Goal: Task Accomplishment & Management: Complete application form

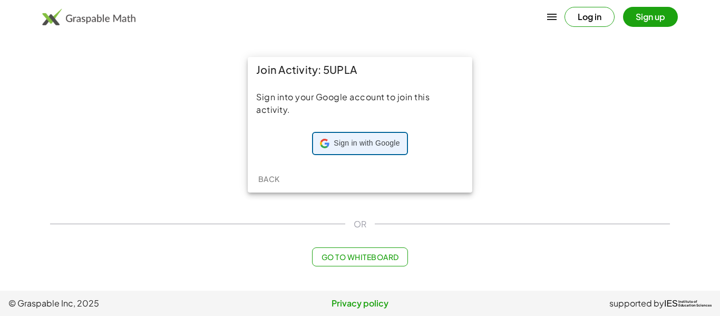
click at [334, 143] on span "Sign in with Google" at bounding box center [367, 143] width 66 height 11
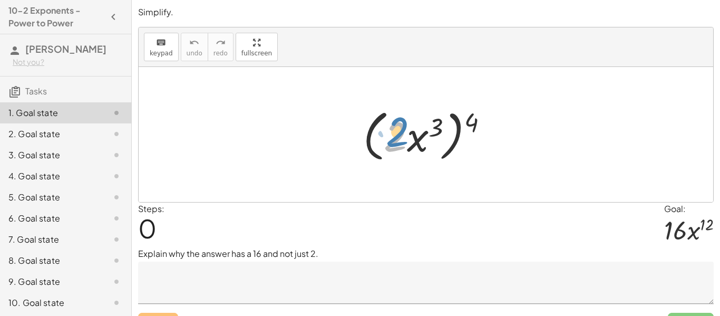
click at [394, 135] on div at bounding box center [430, 134] width 144 height 61
drag, startPoint x: 481, startPoint y: 119, endPoint x: 440, endPoint y: 126, distance: 41.7
click at [440, 126] on div at bounding box center [430, 134] width 144 height 61
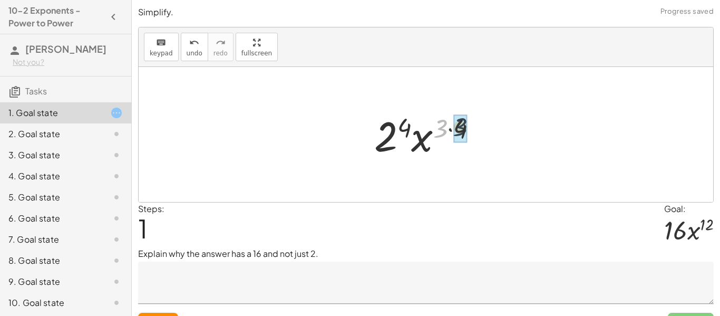
drag, startPoint x: 437, startPoint y: 127, endPoint x: 459, endPoint y: 126, distance: 22.2
drag, startPoint x: 409, startPoint y: 127, endPoint x: 451, endPoint y: 126, distance: 42.7
click at [451, 126] on div at bounding box center [430, 135] width 110 height 54
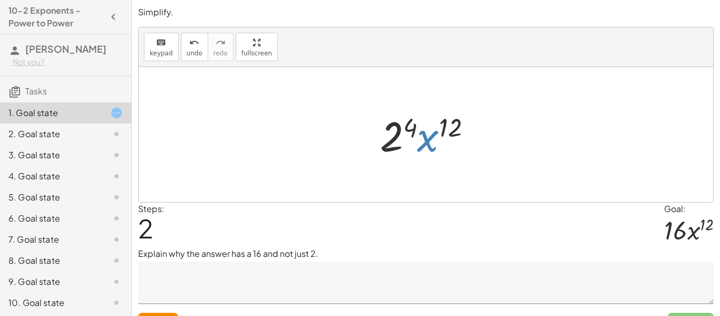
click at [428, 137] on div at bounding box center [430, 135] width 110 height 54
drag, startPoint x: 390, startPoint y: 132, endPoint x: 444, endPoint y: 130, distance: 53.3
click at [444, 130] on div at bounding box center [430, 135] width 110 height 54
drag, startPoint x: 413, startPoint y: 130, endPoint x: 458, endPoint y: 133, distance: 45.5
click at [458, 133] on div at bounding box center [430, 135] width 110 height 54
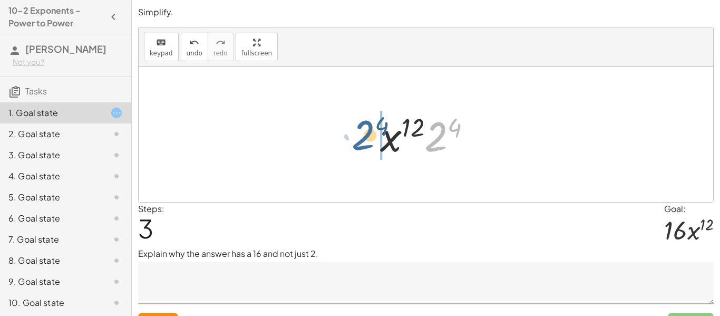
drag, startPoint x: 437, startPoint y: 137, endPoint x: 363, endPoint y: 135, distance: 74.4
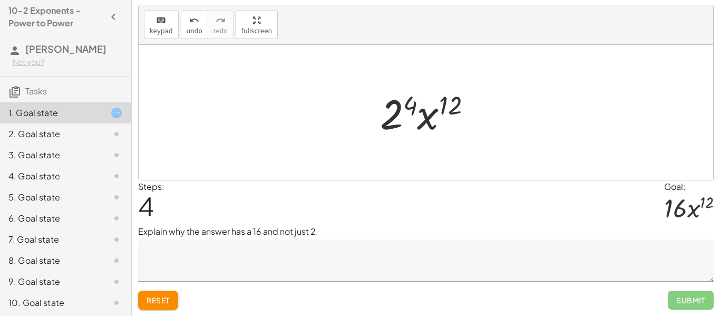
scroll to position [21, 0]
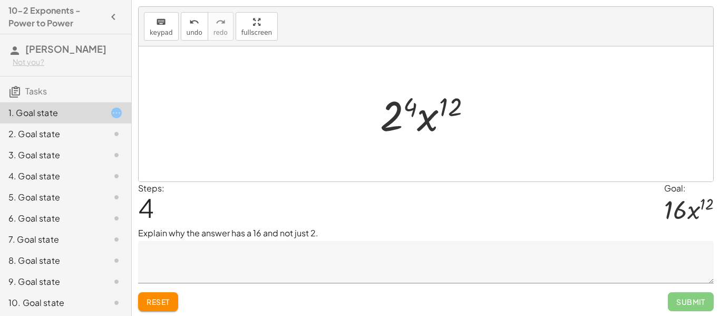
click at [152, 302] on span "Reset" at bounding box center [158, 301] width 23 height 9
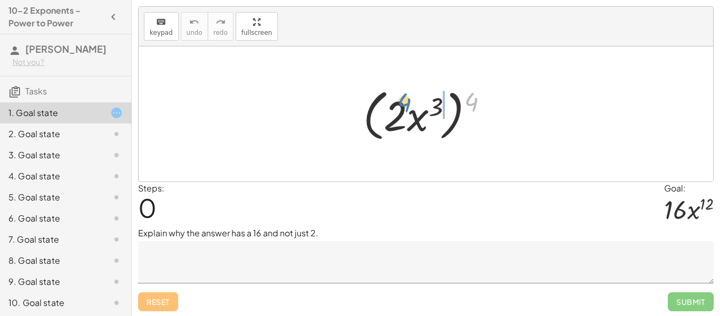
drag, startPoint x: 471, startPoint y: 96, endPoint x: 405, endPoint y: 97, distance: 66.5
click at [405, 97] on div at bounding box center [430, 114] width 144 height 61
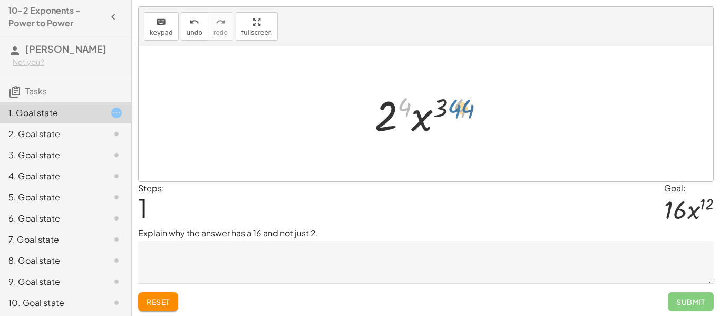
drag, startPoint x: 408, startPoint y: 107, endPoint x: 458, endPoint y: 108, distance: 50.1
click at [458, 108] on div at bounding box center [430, 114] width 122 height 54
drag, startPoint x: 464, startPoint y: 108, endPoint x: 451, endPoint y: 108, distance: 12.7
click at [451, 108] on div at bounding box center [430, 114] width 122 height 54
drag, startPoint x: 408, startPoint y: 108, endPoint x: 451, endPoint y: 109, distance: 43.3
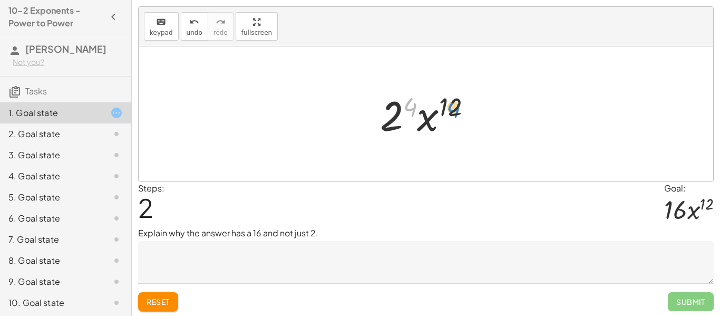
click at [451, 109] on div at bounding box center [430, 114] width 110 height 54
drag, startPoint x: 397, startPoint y: 114, endPoint x: 390, endPoint y: 112, distance: 6.7
click at [390, 112] on div at bounding box center [430, 114] width 110 height 54
click at [160, 303] on span "Reset" at bounding box center [158, 301] width 23 height 9
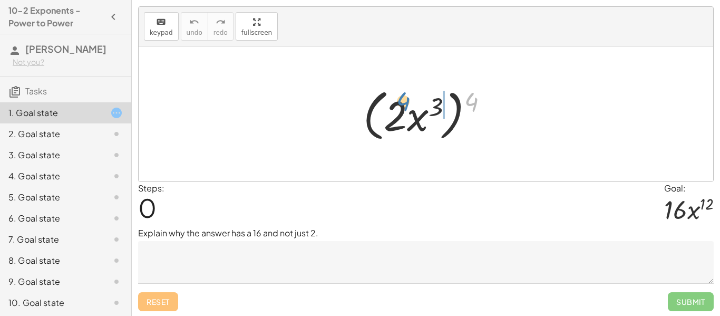
drag, startPoint x: 475, startPoint y: 100, endPoint x: 408, endPoint y: 100, distance: 67.0
click at [408, 100] on div at bounding box center [430, 114] width 144 height 61
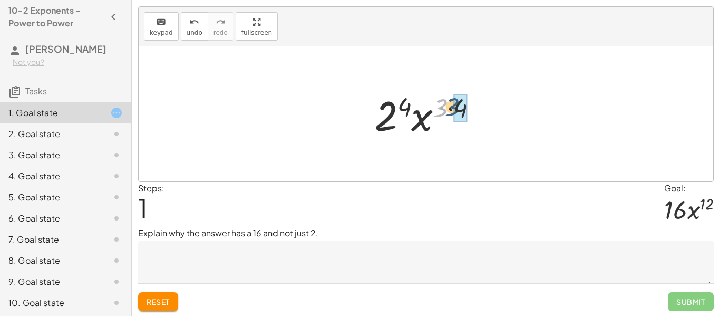
drag, startPoint x: 445, startPoint y: 110, endPoint x: 458, endPoint y: 110, distance: 13.7
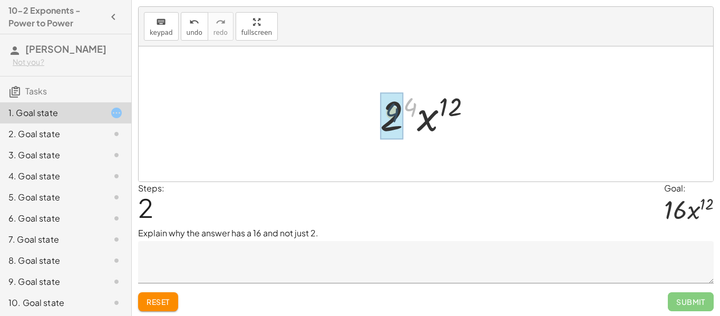
drag, startPoint x: 414, startPoint y: 106, endPoint x: 394, endPoint y: 112, distance: 20.4
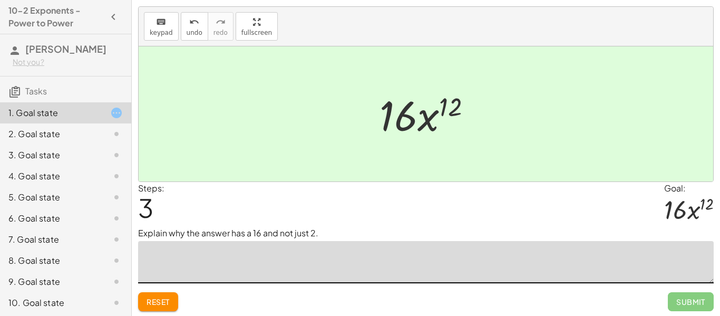
click at [277, 256] on textarea at bounding box center [426, 262] width 576 height 42
type textarea "*"
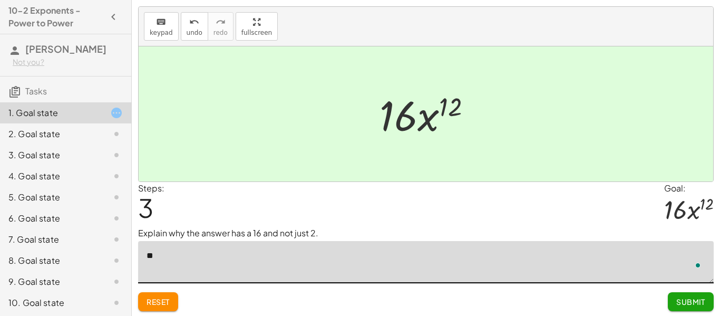
type textarea "*"
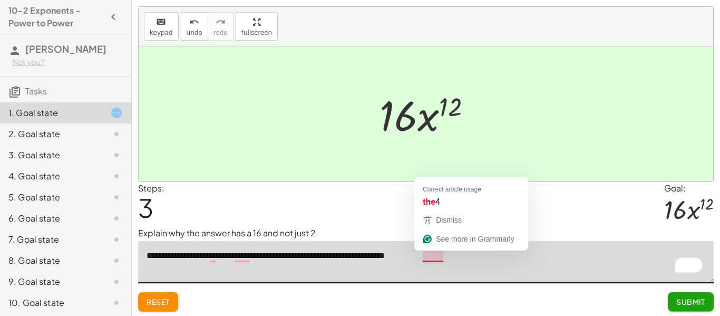
click at [430, 200] on div "Steps: 3 Goal: · 16 · x 12" at bounding box center [426, 204] width 576 height 45
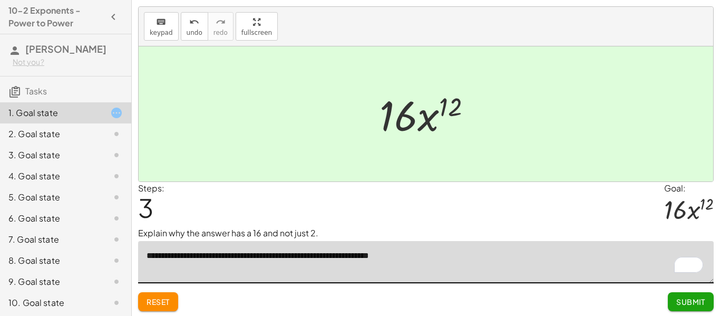
click at [419, 255] on textarea "**********" at bounding box center [426, 262] width 576 height 42
type textarea "**********"
click at [674, 303] on button "Submit" at bounding box center [691, 301] width 46 height 19
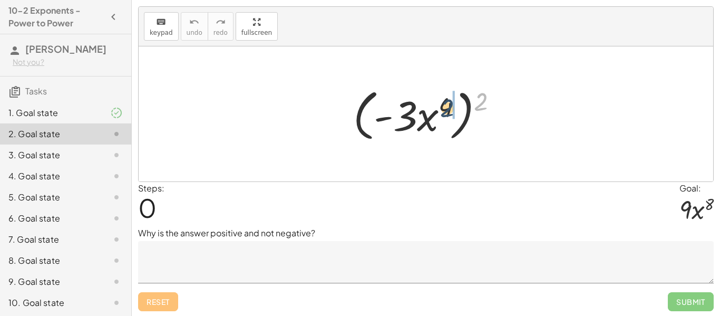
drag, startPoint x: 487, startPoint y: 96, endPoint x: 449, endPoint y: 102, distance: 38.5
click at [449, 102] on div at bounding box center [429, 114] width 163 height 61
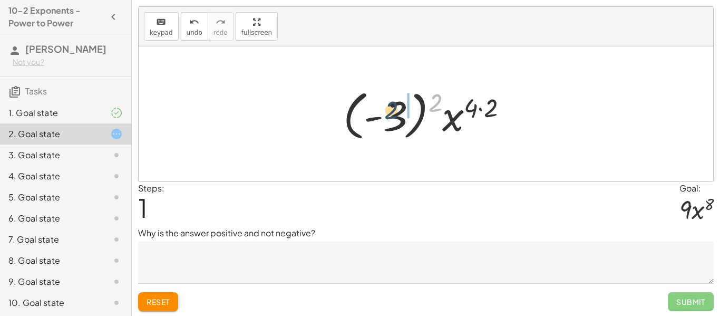
drag, startPoint x: 437, startPoint y: 101, endPoint x: 393, endPoint y: 109, distance: 45.0
click at [393, 109] on div at bounding box center [430, 114] width 184 height 59
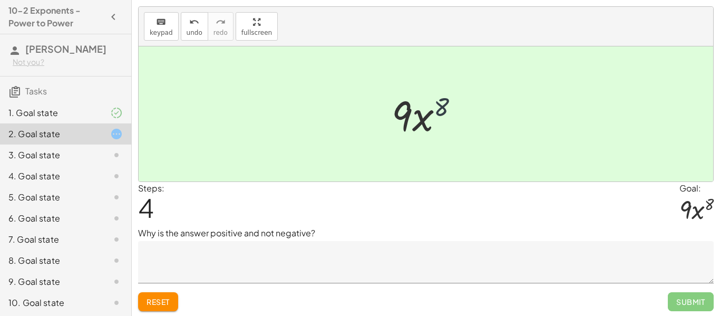
click at [441, 105] on div at bounding box center [430, 114] width 86 height 54
click at [333, 267] on textarea at bounding box center [426, 262] width 576 height 42
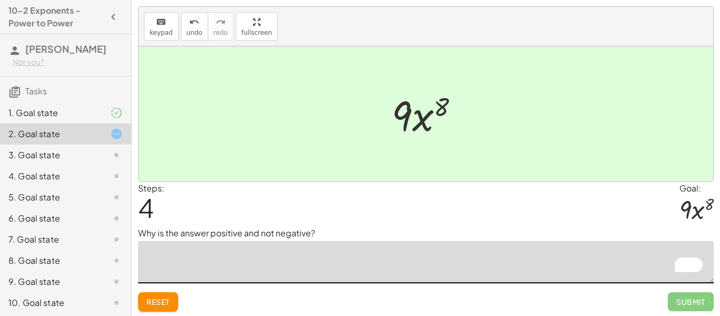
click at [333, 267] on textarea "To enrich screen reader interactions, please activate Accessibility in Grammarl…" at bounding box center [426, 262] width 576 height 42
type textarea "*"
click at [158, 305] on span "Reset" at bounding box center [158, 301] width 23 height 9
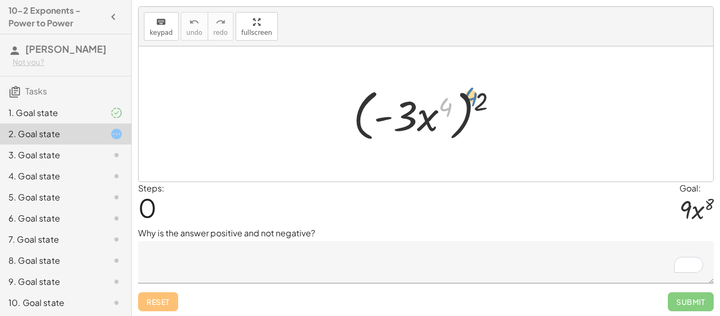
drag, startPoint x: 449, startPoint y: 105, endPoint x: 454, endPoint y: 99, distance: 7.9
click at [454, 99] on div at bounding box center [429, 114] width 163 height 61
drag, startPoint x: 483, startPoint y: 98, endPoint x: 448, endPoint y: 98, distance: 34.8
click at [448, 98] on div at bounding box center [429, 114] width 163 height 61
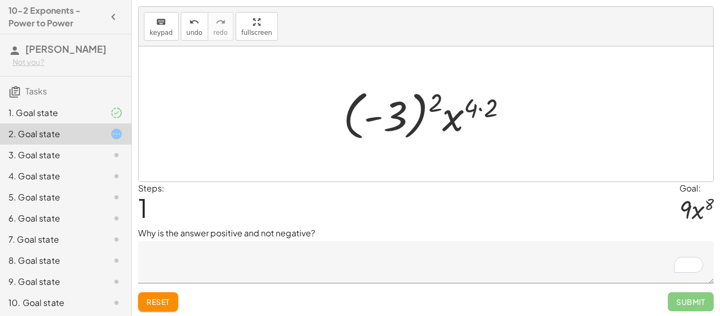
click at [252, 266] on textarea "To enrich screen reader interactions, please activate Accessibility in Grammarl…" at bounding box center [426, 262] width 576 height 42
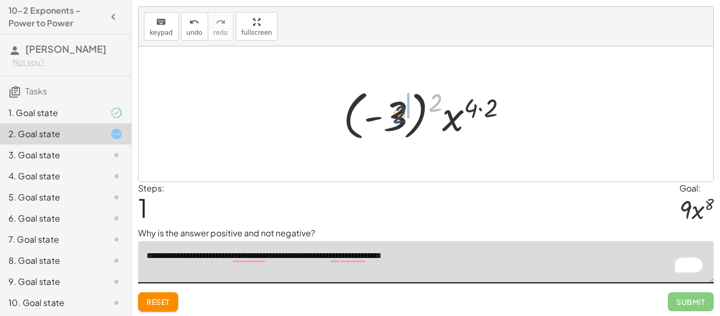
drag, startPoint x: 435, startPoint y: 103, endPoint x: 394, endPoint y: 114, distance: 41.7
click at [394, 114] on div at bounding box center [430, 114] width 184 height 59
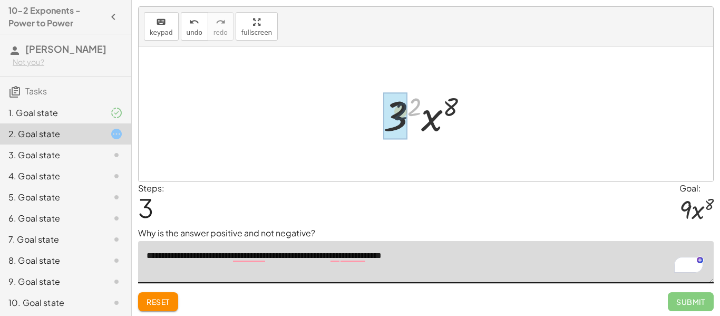
drag, startPoint x: 420, startPoint y: 103, endPoint x: 403, endPoint y: 109, distance: 17.2
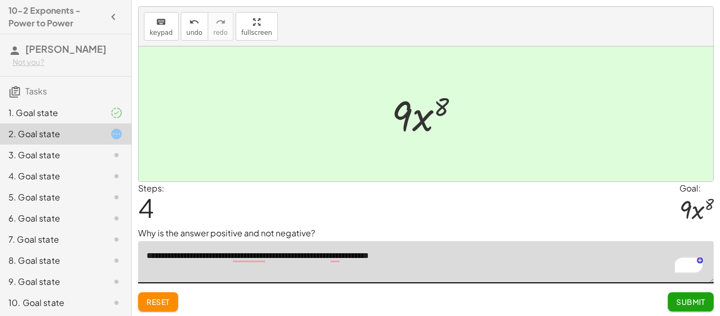
click at [438, 257] on textarea "**********" at bounding box center [426, 262] width 576 height 42
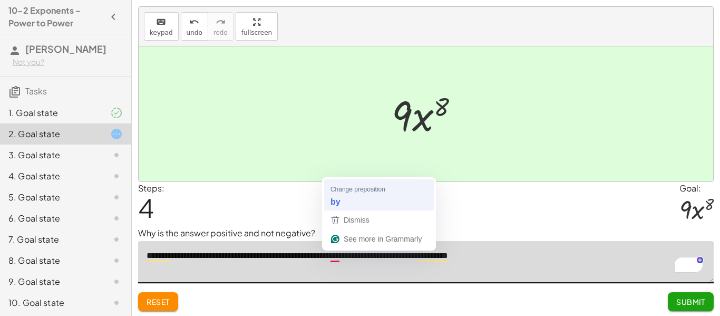
type textarea "**********"
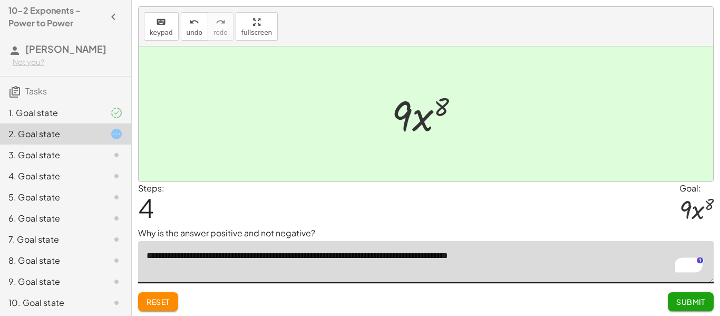
click at [680, 305] on span "Submit" at bounding box center [691, 301] width 29 height 9
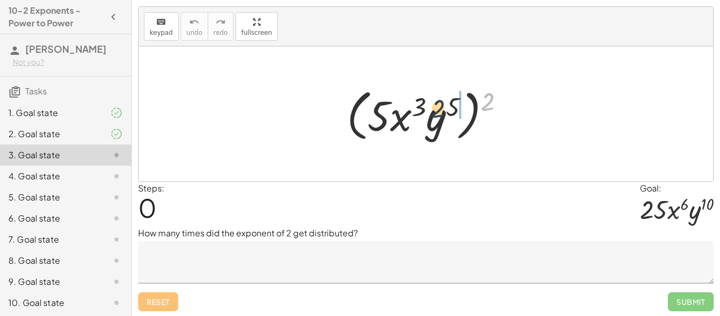
drag, startPoint x: 485, startPoint y: 97, endPoint x: 435, endPoint y: 104, distance: 50.6
click at [435, 104] on div at bounding box center [430, 114] width 177 height 61
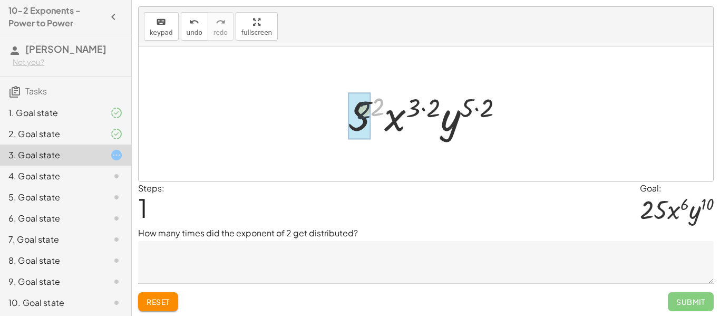
drag, startPoint x: 379, startPoint y: 101, endPoint x: 361, endPoint y: 105, distance: 17.9
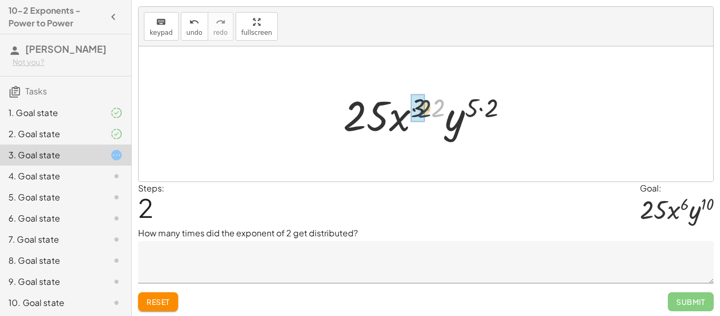
drag, startPoint x: 440, startPoint y: 103, endPoint x: 425, endPoint y: 103, distance: 15.3
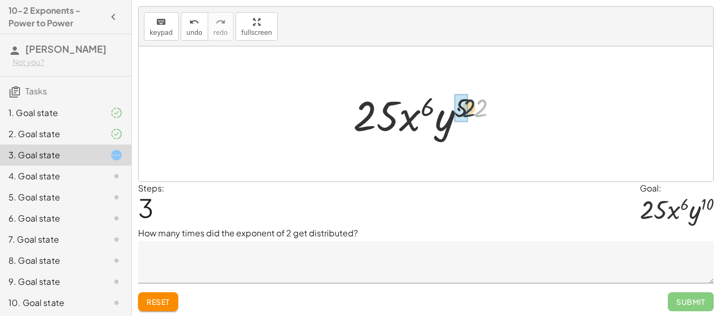
drag, startPoint x: 481, startPoint y: 107, endPoint x: 466, endPoint y: 107, distance: 14.8
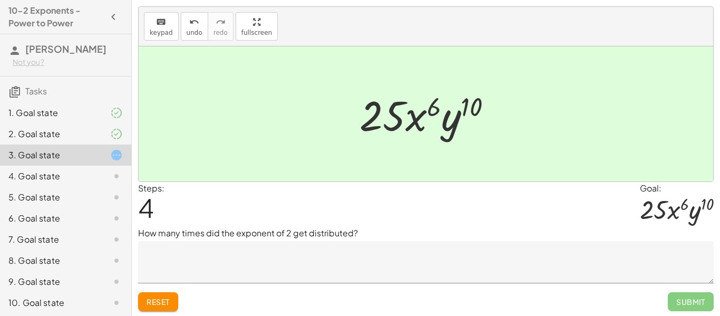
click at [373, 272] on textarea at bounding box center [426, 262] width 576 height 42
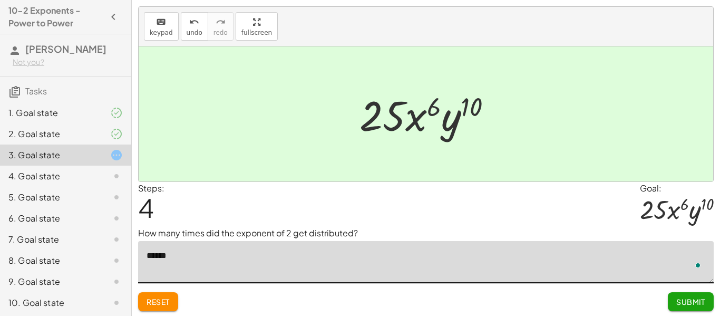
type textarea "*******"
click at [680, 303] on span "Submit" at bounding box center [691, 301] width 29 height 9
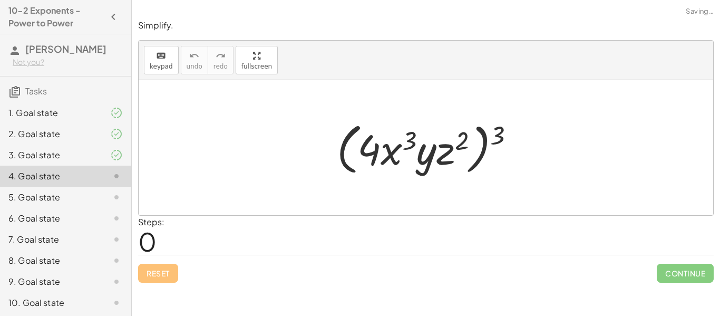
scroll to position [0, 0]
drag, startPoint x: 500, startPoint y: 132, endPoint x: 467, endPoint y: 137, distance: 33.5
click at [467, 137] on div at bounding box center [430, 148] width 197 height 61
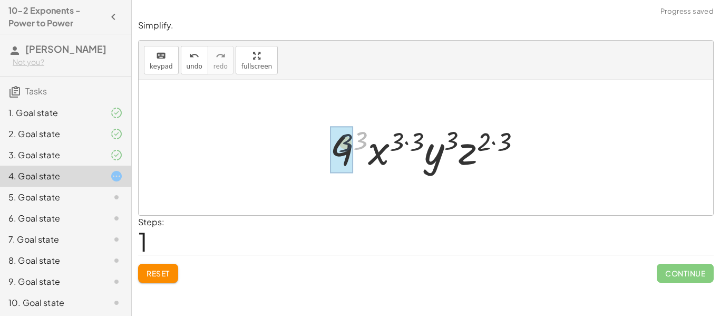
drag, startPoint x: 363, startPoint y: 134, endPoint x: 344, endPoint y: 138, distance: 19.4
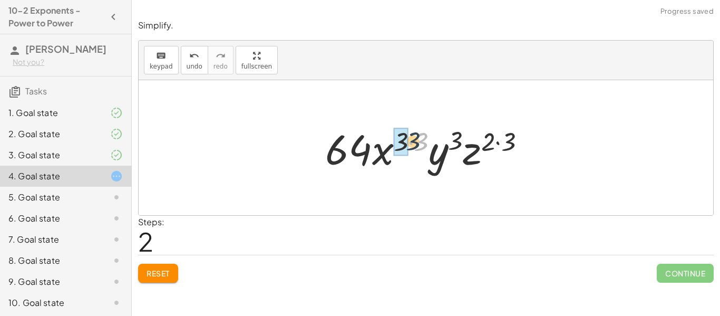
drag, startPoint x: 420, startPoint y: 141, endPoint x: 407, endPoint y: 140, distance: 12.7
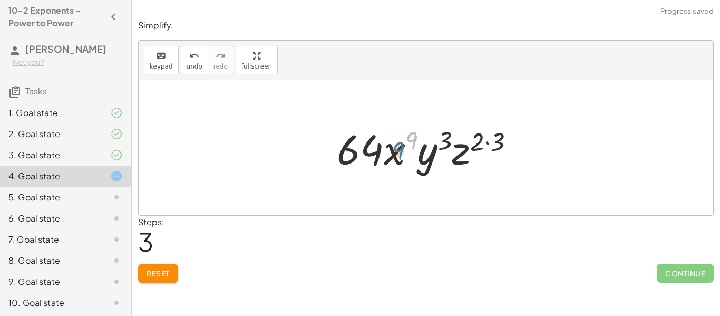
drag, startPoint x: 410, startPoint y: 140, endPoint x: 397, endPoint y: 150, distance: 17.0
click at [397, 150] on div at bounding box center [430, 148] width 197 height 54
drag, startPoint x: 502, startPoint y: 140, endPoint x: 485, endPoint y: 140, distance: 16.9
click at [485, 140] on div at bounding box center [430, 148] width 197 height 54
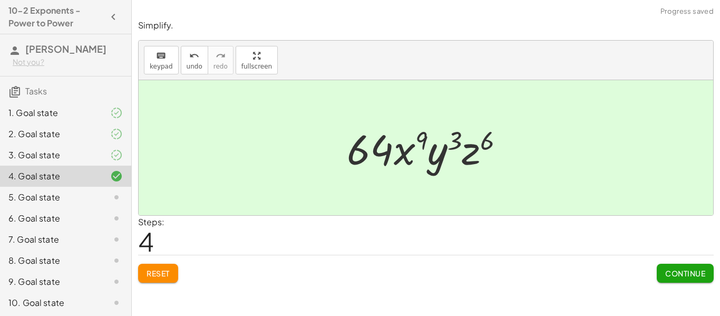
click at [673, 273] on span "Continue" at bounding box center [686, 272] width 40 height 9
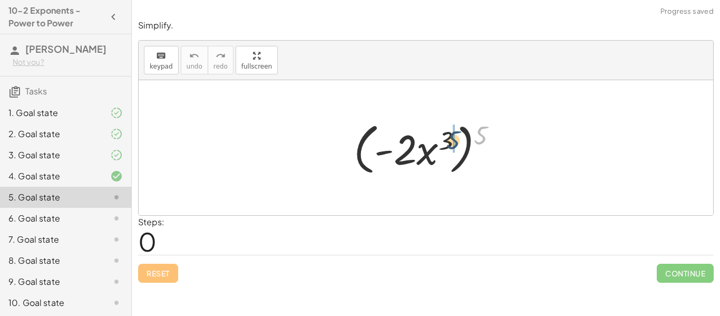
drag, startPoint x: 475, startPoint y: 133, endPoint x: 446, endPoint y: 138, distance: 30.0
click at [446, 138] on div at bounding box center [430, 148] width 163 height 61
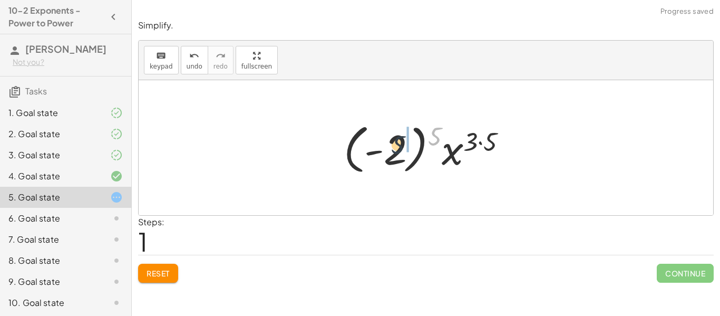
drag, startPoint x: 436, startPoint y: 136, endPoint x: 396, endPoint y: 146, distance: 41.3
click at [396, 146] on div at bounding box center [430, 148] width 182 height 59
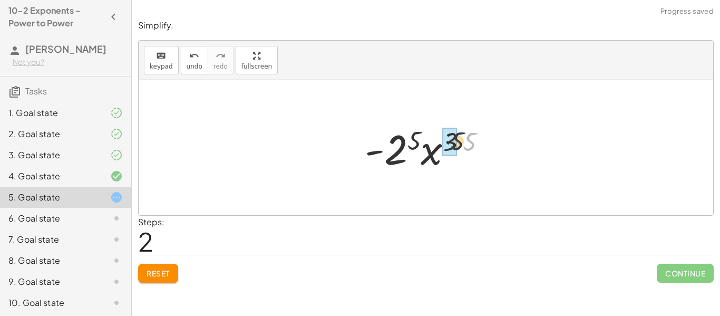
drag, startPoint x: 471, startPoint y: 141, endPoint x: 456, endPoint y: 140, distance: 14.8
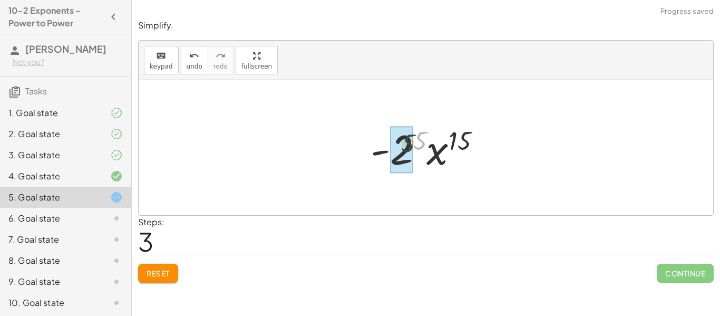
drag, startPoint x: 423, startPoint y: 141, endPoint x: 408, endPoint y: 145, distance: 15.6
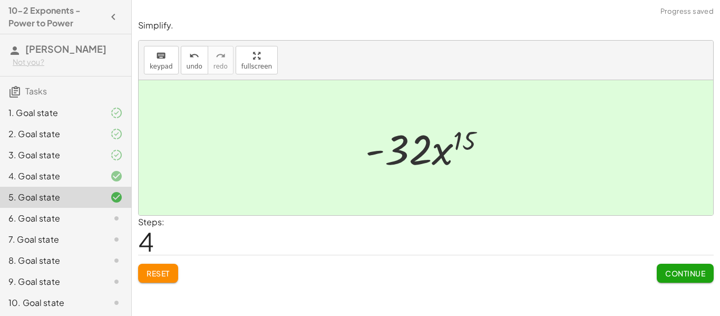
click at [673, 275] on span "Continue" at bounding box center [686, 272] width 40 height 9
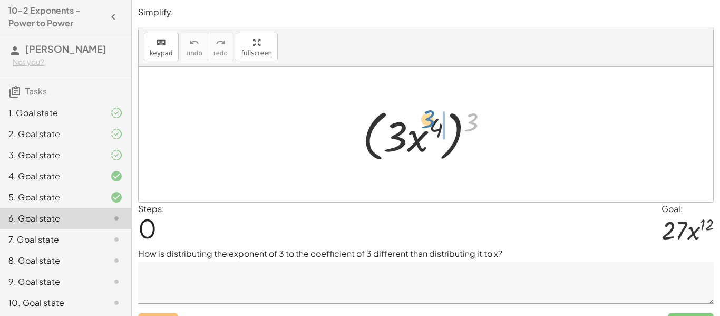
drag, startPoint x: 475, startPoint y: 113, endPoint x: 434, endPoint y: 113, distance: 40.6
click at [434, 113] on div at bounding box center [430, 134] width 145 height 61
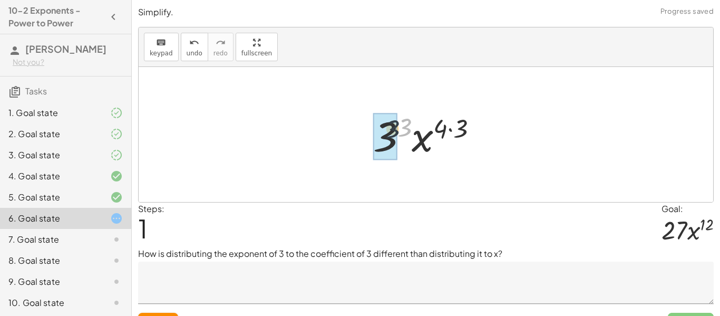
drag, startPoint x: 410, startPoint y: 122, endPoint x: 393, endPoint y: 126, distance: 17.3
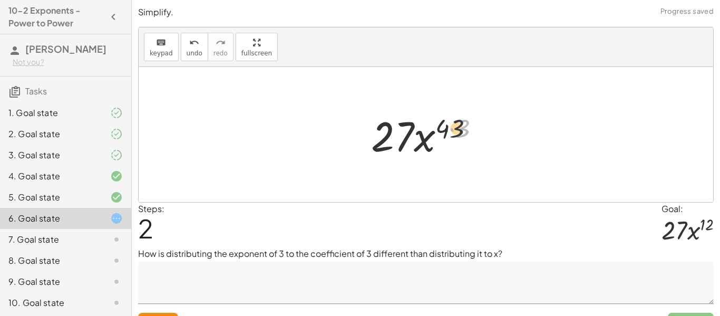
drag, startPoint x: 466, startPoint y: 128, endPoint x: 452, endPoint y: 129, distance: 14.3
click at [452, 129] on div at bounding box center [430, 135] width 128 height 54
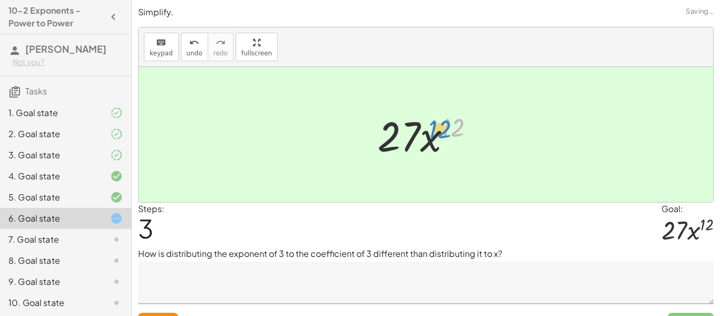
click at [454, 129] on div at bounding box center [430, 135] width 116 height 54
click at [268, 274] on textarea at bounding box center [426, 283] width 576 height 42
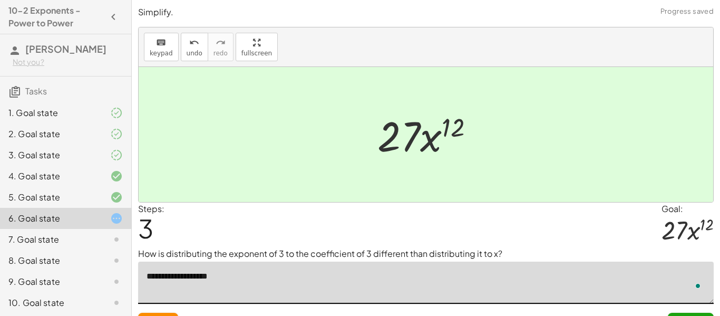
click at [230, 282] on textarea "**********" at bounding box center [426, 283] width 576 height 42
type textarea "**********"
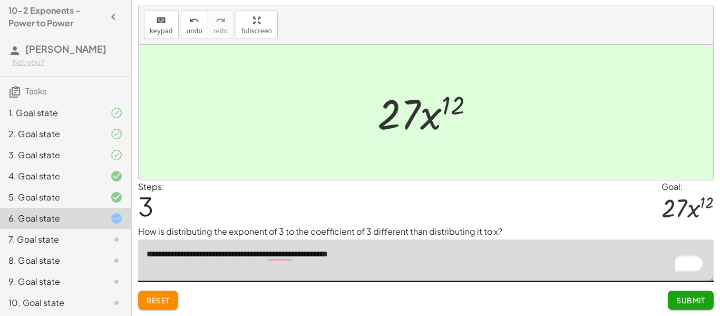
click at [690, 301] on span "Submit" at bounding box center [691, 299] width 29 height 9
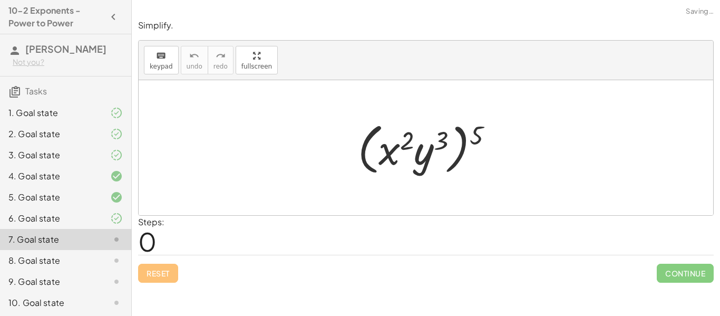
scroll to position [0, 0]
drag, startPoint x: 474, startPoint y: 127, endPoint x: 439, endPoint y: 129, distance: 34.9
click at [439, 129] on div at bounding box center [430, 148] width 154 height 61
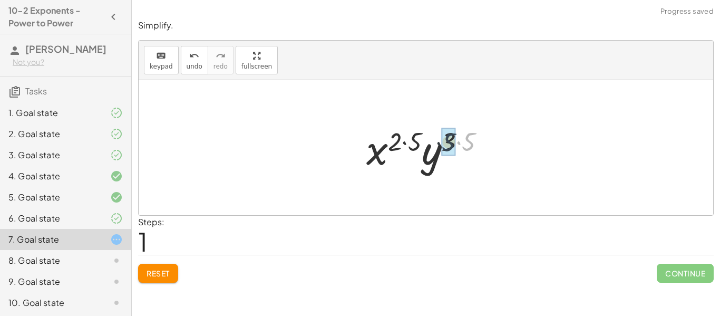
drag, startPoint x: 473, startPoint y: 138, endPoint x: 452, endPoint y: 139, distance: 21.1
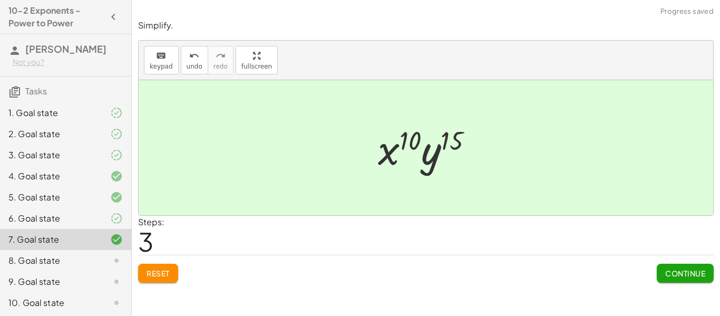
click at [700, 279] on button "Continue" at bounding box center [685, 273] width 57 height 19
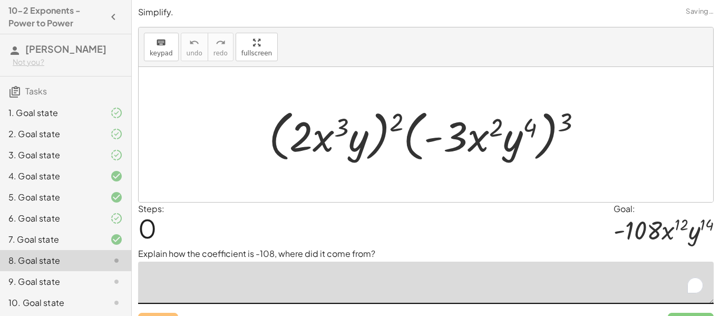
click at [691, 276] on textarea "To enrich screen reader interactions, please activate Accessibility in Grammarl…" at bounding box center [426, 283] width 576 height 42
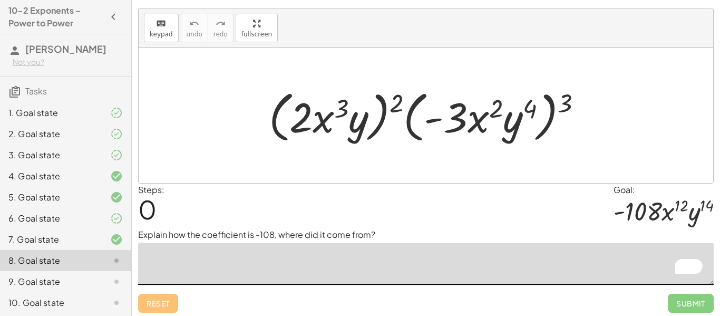
scroll to position [22, 0]
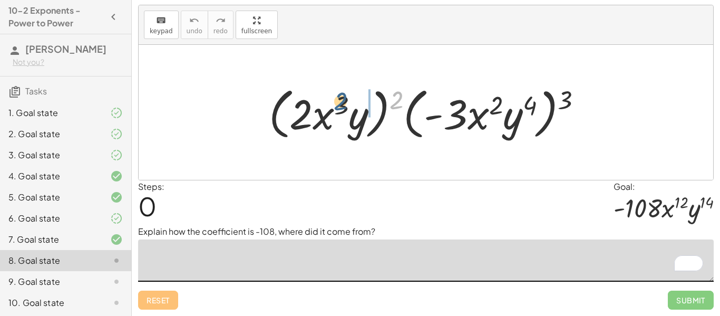
drag, startPoint x: 394, startPoint y: 95, endPoint x: 335, endPoint y: 98, distance: 59.1
click at [335, 98] on div at bounding box center [430, 112] width 333 height 61
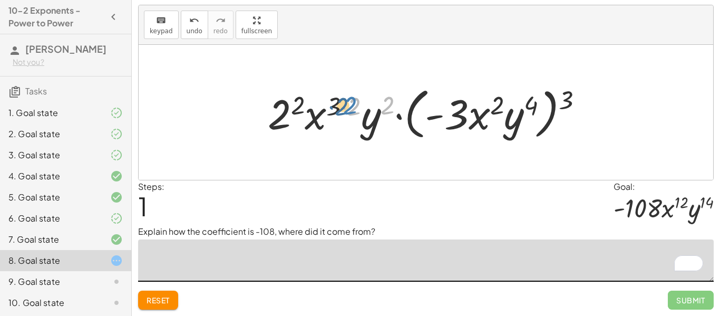
drag, startPoint x: 392, startPoint y: 102, endPoint x: 355, endPoint y: 102, distance: 37.4
click at [355, 102] on div at bounding box center [430, 112] width 335 height 61
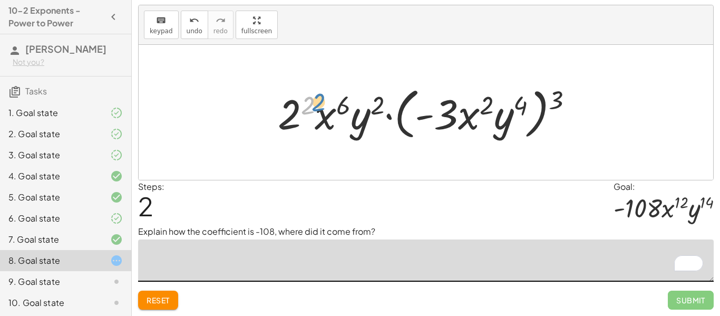
drag, startPoint x: 311, startPoint y: 99, endPoint x: 320, endPoint y: 95, distance: 9.5
click at [320, 95] on div at bounding box center [430, 112] width 314 height 61
drag, startPoint x: 563, startPoint y: 99, endPoint x: 527, endPoint y: 99, distance: 35.9
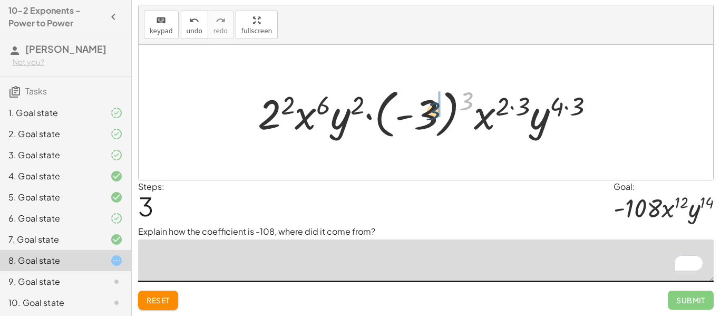
drag, startPoint x: 468, startPoint y: 95, endPoint x: 432, endPoint y: 106, distance: 36.9
click at [432, 106] on div at bounding box center [430, 112] width 355 height 59
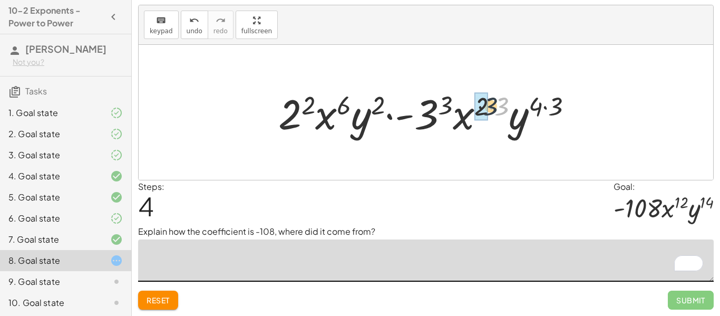
drag, startPoint x: 504, startPoint y: 101, endPoint x: 546, endPoint y: 93, distance: 42.9
click at [488, 101] on div at bounding box center [430, 112] width 314 height 54
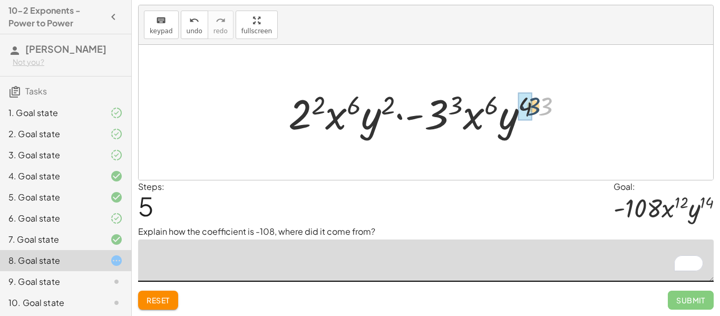
drag, startPoint x: 549, startPoint y: 103, endPoint x: 536, endPoint y: 103, distance: 13.2
click at [536, 103] on div at bounding box center [429, 112] width 293 height 54
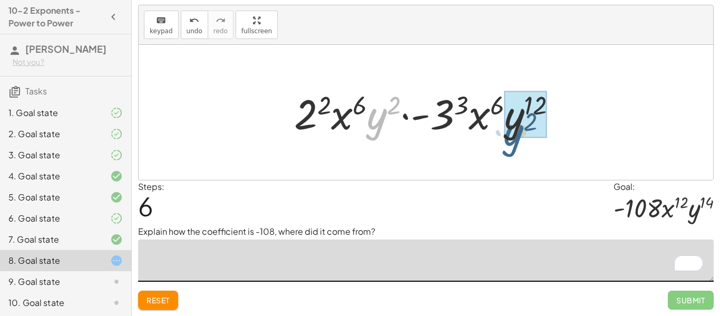
drag, startPoint x: 379, startPoint y: 117, endPoint x: 518, endPoint y: 131, distance: 140.0
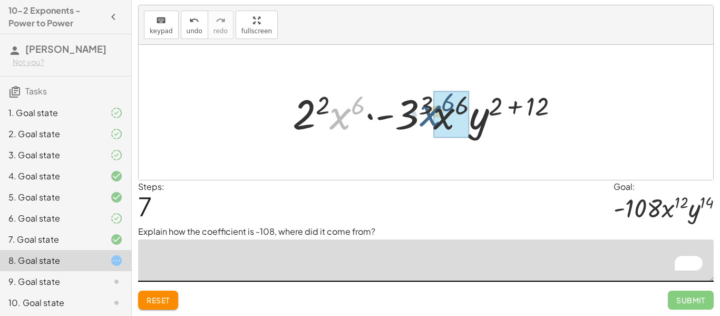
drag, startPoint x: 343, startPoint y: 120, endPoint x: 438, endPoint y: 120, distance: 95.5
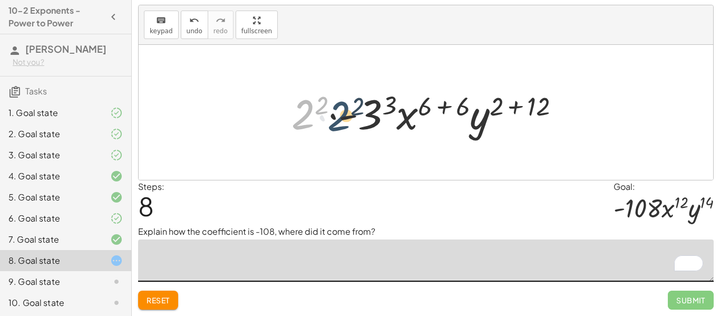
drag, startPoint x: 312, startPoint y: 112, endPoint x: 323, endPoint y: 109, distance: 11.7
click at [323, 109] on div at bounding box center [429, 112] width 287 height 54
drag, startPoint x: 328, startPoint y: 99, endPoint x: 309, endPoint y: 109, distance: 21.5
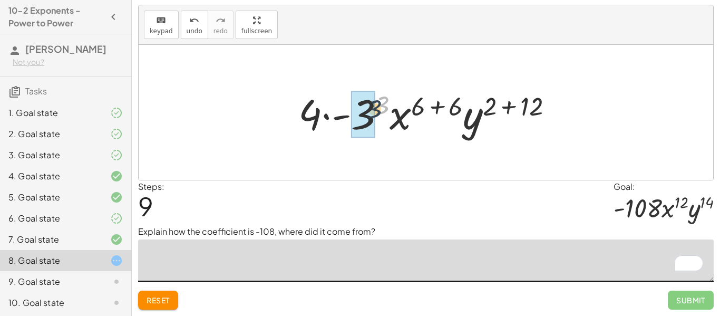
drag, startPoint x: 387, startPoint y: 101, endPoint x: 370, endPoint y: 110, distance: 19.3
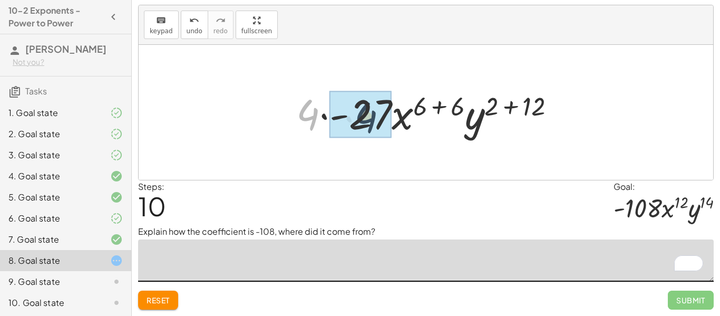
drag, startPoint x: 310, startPoint y: 114, endPoint x: 368, endPoint y: 117, distance: 58.6
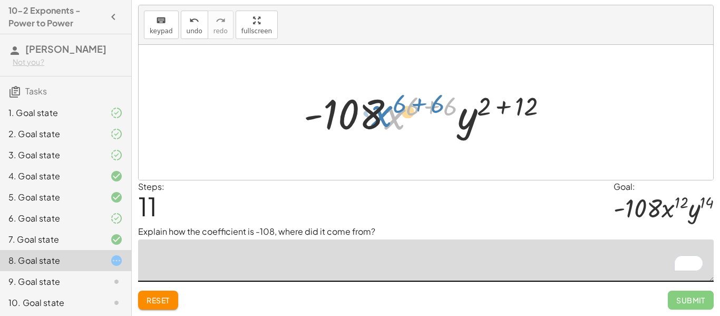
drag, startPoint x: 403, startPoint y: 104, endPoint x: 389, endPoint y: 101, distance: 14.0
click at [389, 101] on div at bounding box center [430, 112] width 263 height 54
drag, startPoint x: 448, startPoint y: 107, endPoint x: 406, endPoint y: 102, distance: 42.4
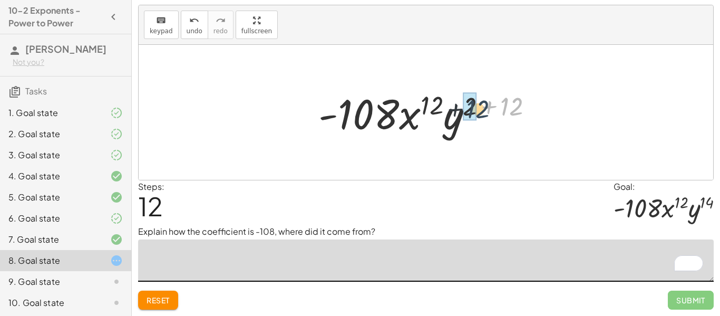
drag, startPoint x: 512, startPoint y: 103, endPoint x: 475, endPoint y: 106, distance: 37.5
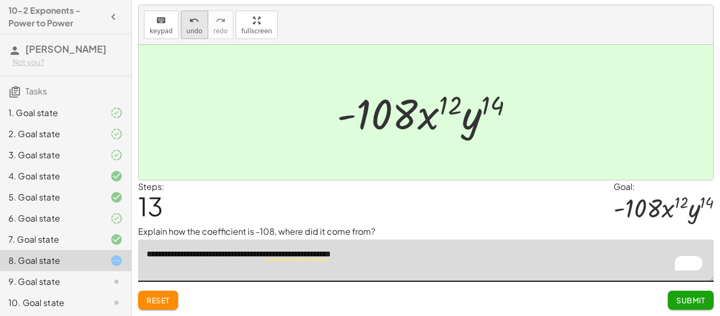
click at [191, 21] on icon "undo" at bounding box center [194, 20] width 10 height 13
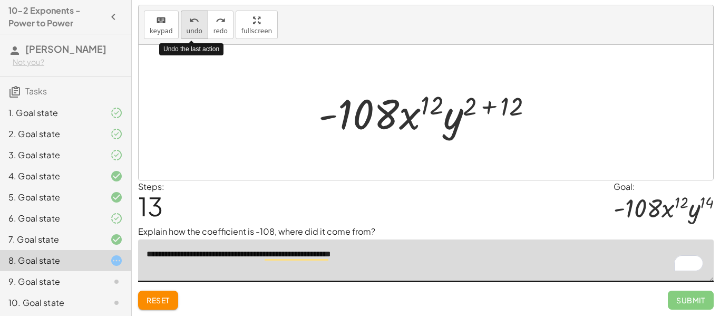
click at [191, 21] on icon "undo" at bounding box center [194, 20] width 10 height 13
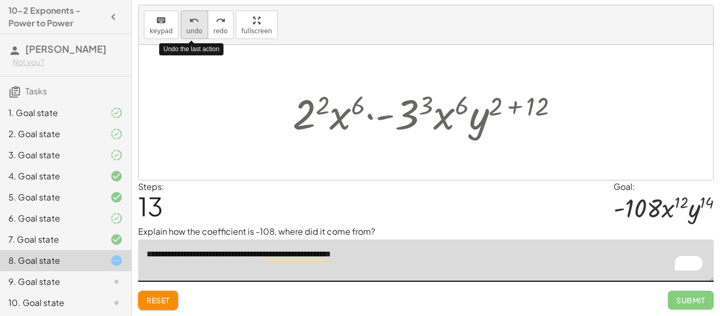
click at [191, 21] on icon "undo" at bounding box center [194, 20] width 10 height 13
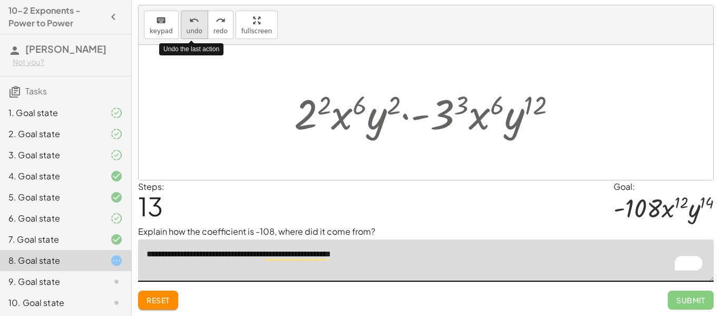
click at [191, 20] on icon "undo" at bounding box center [194, 20] width 10 height 13
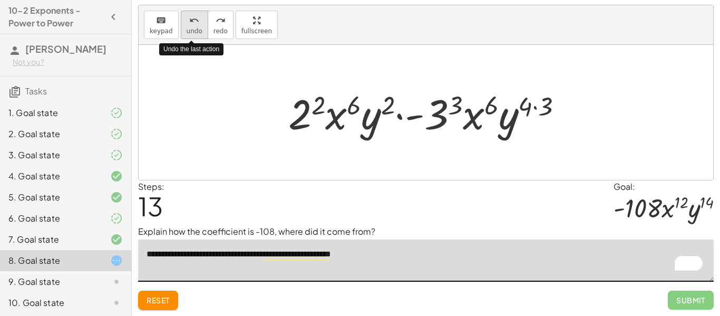
click at [191, 21] on icon "undo" at bounding box center [194, 20] width 10 height 13
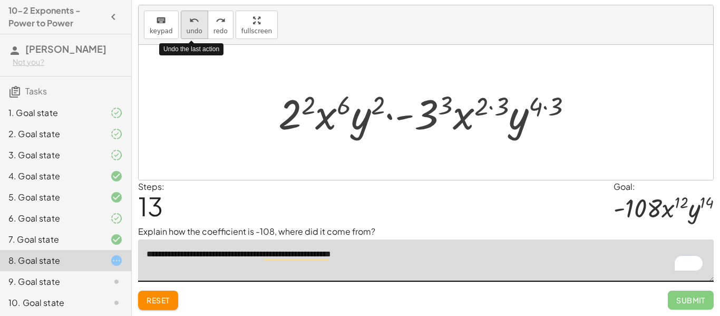
click at [191, 21] on icon "undo" at bounding box center [194, 20] width 10 height 13
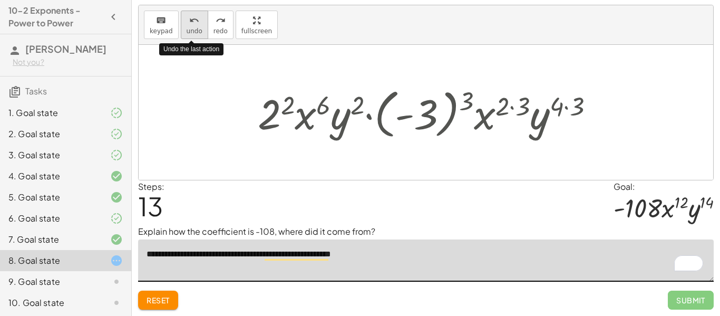
click at [191, 21] on icon "undo" at bounding box center [194, 20] width 10 height 13
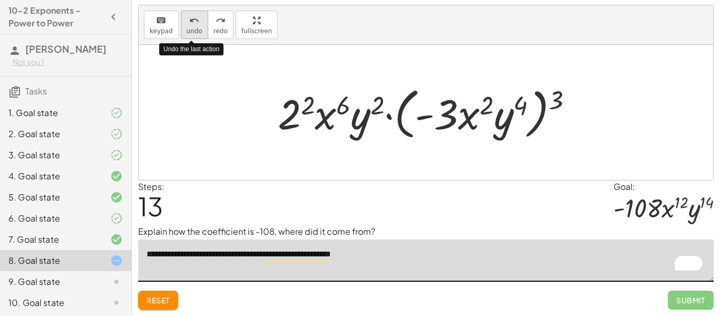
click at [191, 21] on icon "undo" at bounding box center [194, 20] width 10 height 13
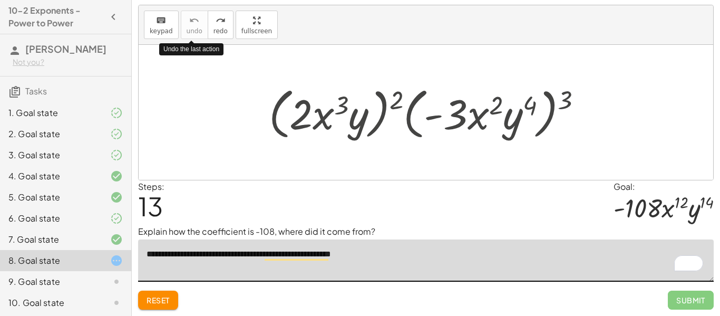
type textarea "**********"
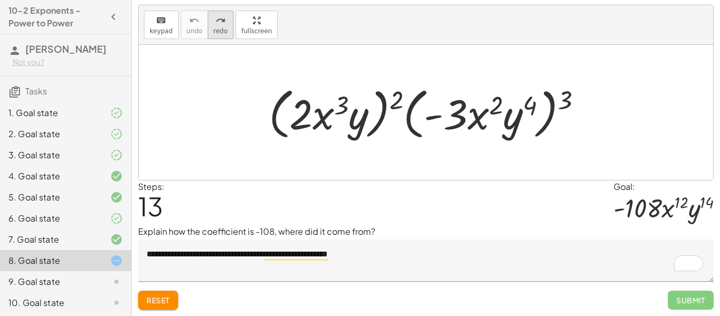
click at [223, 17] on div "redo" at bounding box center [221, 20] width 14 height 13
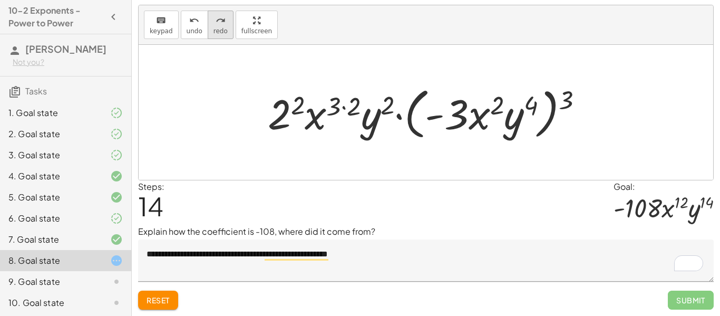
click at [208, 23] on button "redo redo" at bounding box center [221, 25] width 26 height 28
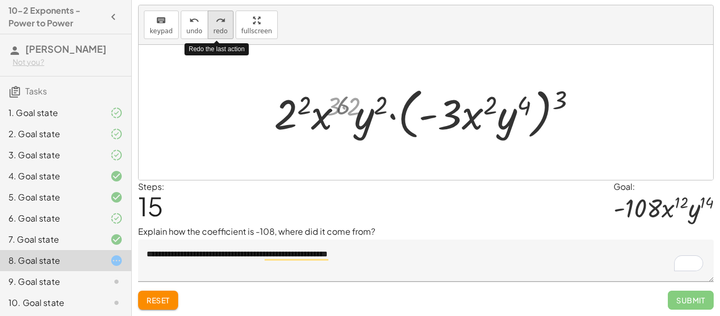
click at [208, 23] on button "redo redo" at bounding box center [221, 25] width 26 height 28
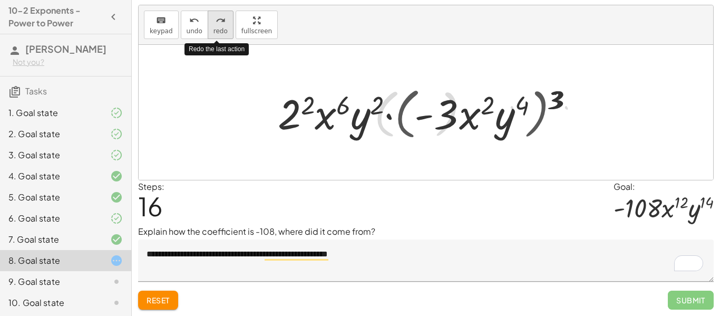
click at [208, 23] on button "redo redo" at bounding box center [221, 25] width 26 height 28
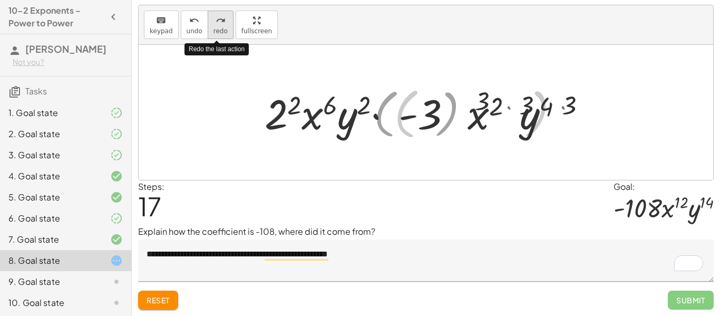
click at [208, 23] on button "redo redo" at bounding box center [221, 25] width 26 height 28
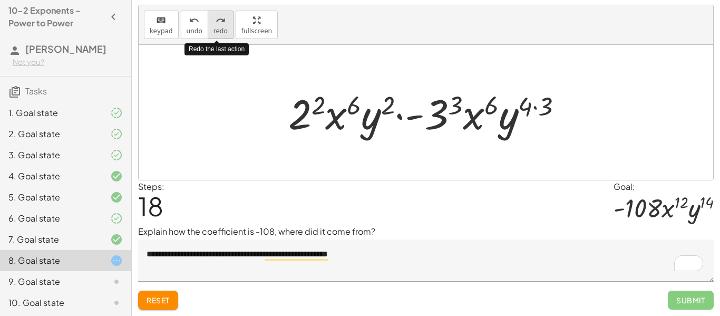
click at [208, 23] on button "redo redo" at bounding box center [221, 25] width 26 height 28
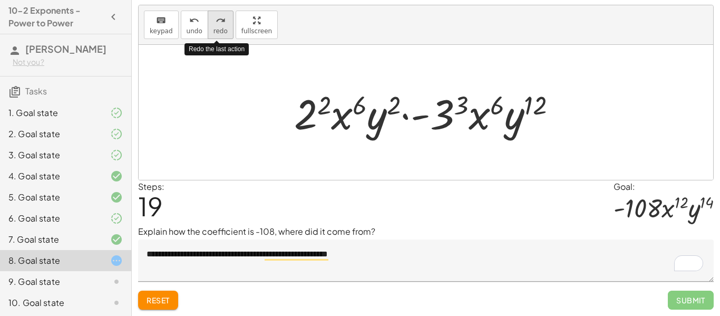
click at [208, 23] on button "redo redo" at bounding box center [221, 25] width 26 height 28
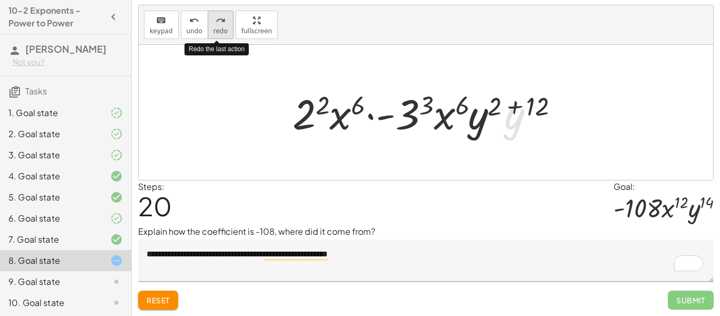
click at [208, 23] on button "redo redo" at bounding box center [221, 25] width 26 height 28
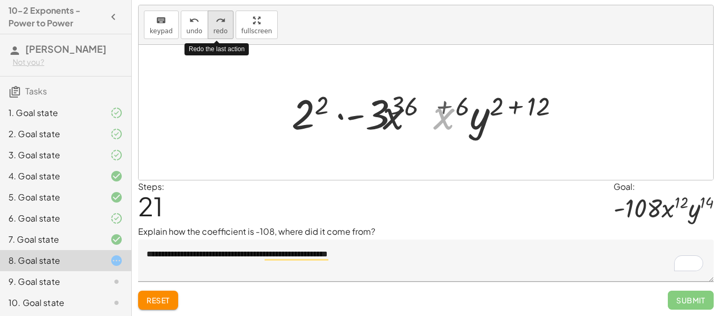
click at [208, 23] on button "redo redo" at bounding box center [221, 25] width 26 height 28
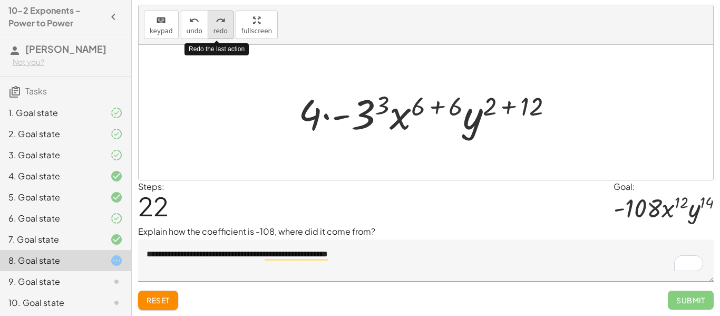
click at [208, 23] on button "redo redo" at bounding box center [221, 25] width 26 height 28
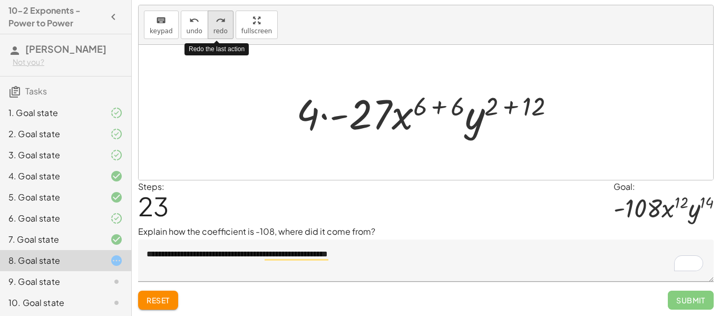
click at [208, 23] on button "redo redo" at bounding box center [221, 25] width 26 height 28
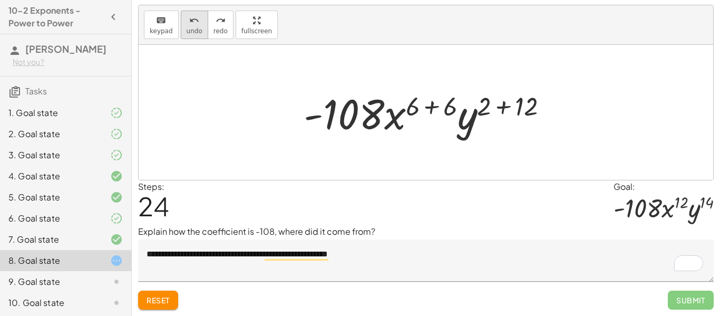
click at [197, 23] on div "undo" at bounding box center [195, 20] width 16 height 13
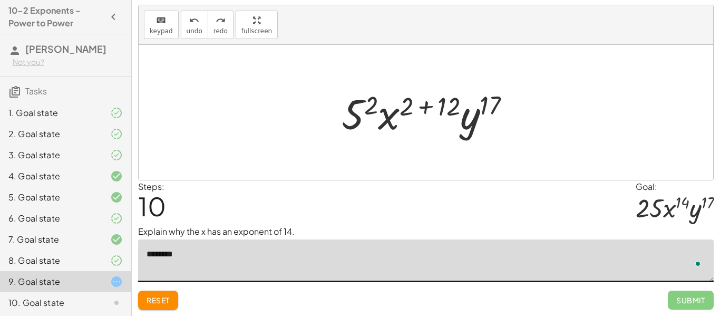
scroll to position [22, 0]
click at [184, 22] on button "undo undo" at bounding box center [194, 25] width 27 height 28
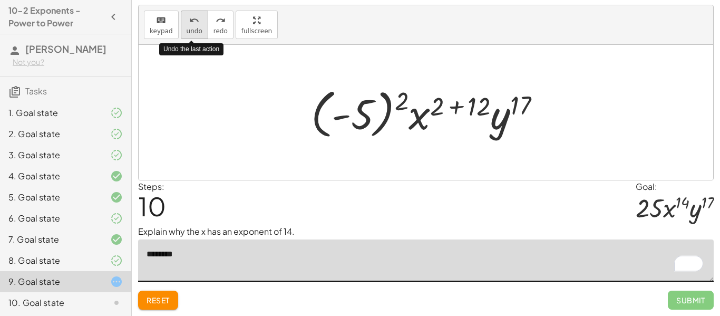
click at [184, 22] on button "undo undo" at bounding box center [194, 25] width 27 height 28
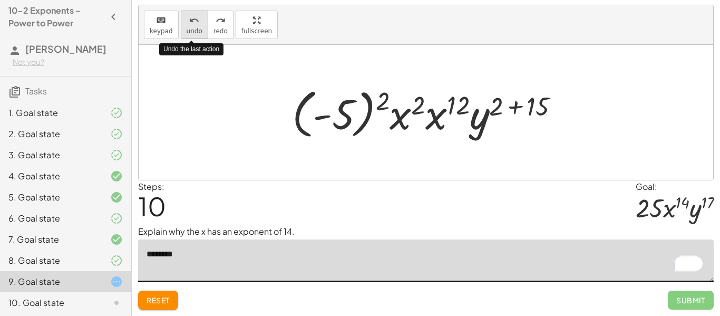
click at [184, 22] on button "undo undo" at bounding box center [194, 25] width 27 height 28
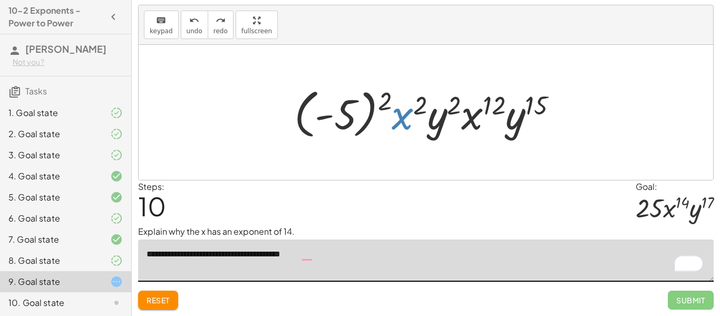
click at [398, 121] on div at bounding box center [430, 112] width 283 height 59
drag, startPoint x: 386, startPoint y: 106, endPoint x: 343, endPoint y: 112, distance: 43.1
click at [343, 112] on div at bounding box center [430, 112] width 283 height 59
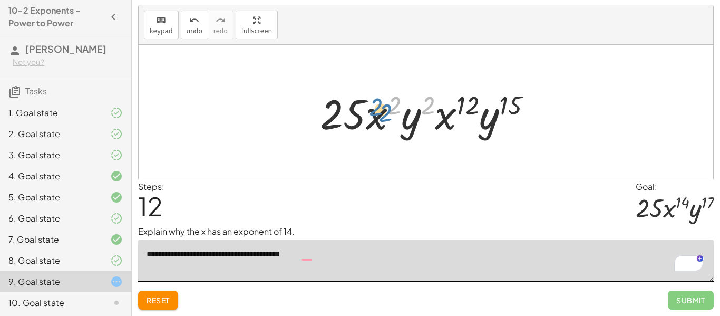
drag, startPoint x: 397, startPoint y: 106, endPoint x: 376, endPoint y: 115, distance: 23.1
click at [376, 115] on div at bounding box center [430, 112] width 230 height 54
drag, startPoint x: 381, startPoint y: 117, endPoint x: 398, endPoint y: 112, distance: 17.5
click at [398, 112] on div at bounding box center [430, 112] width 230 height 54
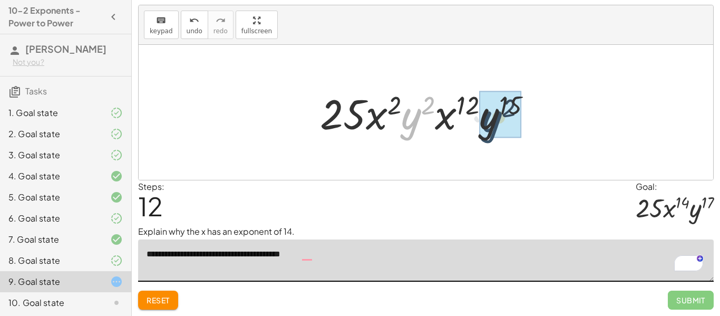
drag, startPoint x: 407, startPoint y: 118, endPoint x: 488, endPoint y: 121, distance: 81.3
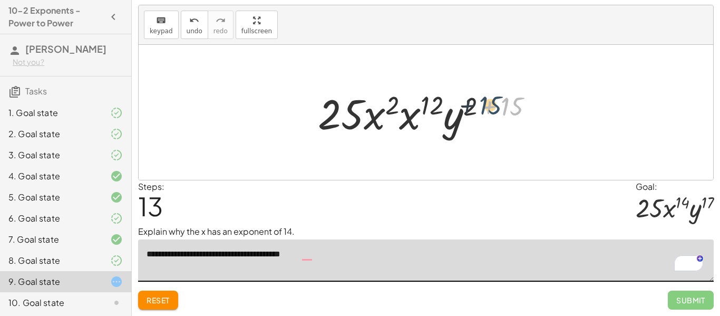
drag, startPoint x: 506, startPoint y: 106, endPoint x: 476, endPoint y: 104, distance: 29.6
click at [476, 104] on div at bounding box center [430, 112] width 235 height 54
drag, startPoint x: 515, startPoint y: 104, endPoint x: 465, endPoint y: 105, distance: 50.1
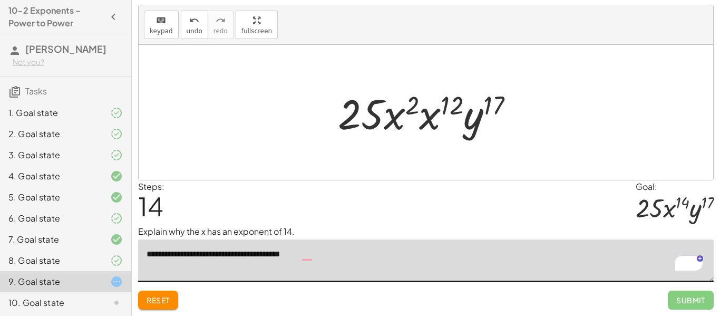
click at [192, 40] on div "keyboard keypad undo undo redo redo fullscreen" at bounding box center [426, 25] width 575 height 40
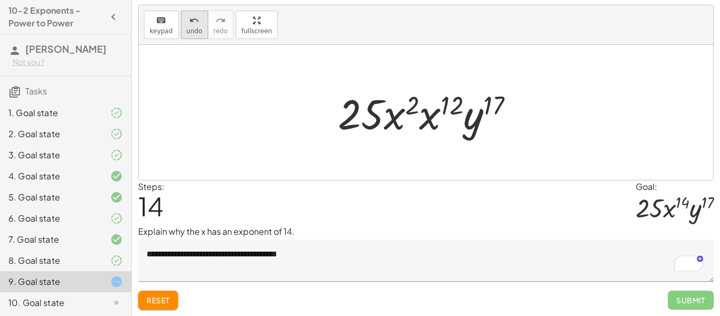
click at [191, 35] on button "undo undo" at bounding box center [194, 25] width 27 height 28
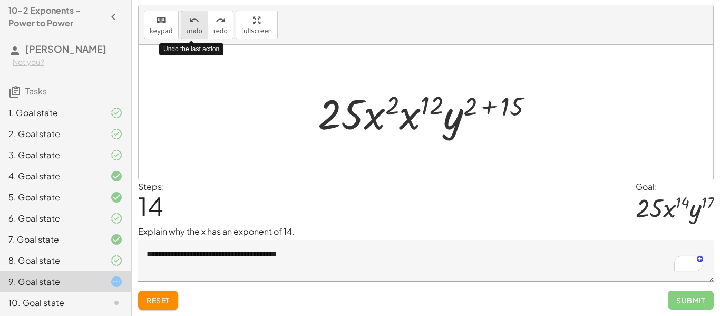
click at [191, 35] on button "undo undo" at bounding box center [194, 25] width 27 height 28
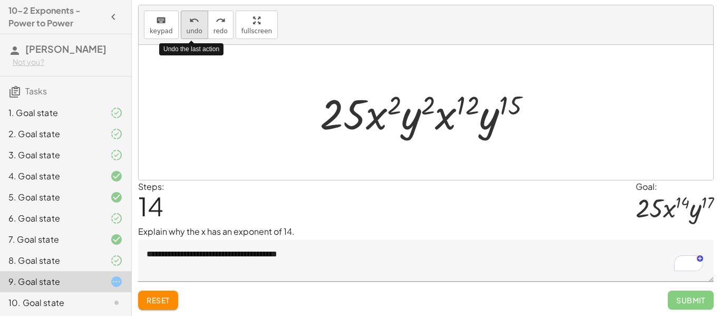
click at [191, 35] on button "undo undo" at bounding box center [194, 25] width 27 height 28
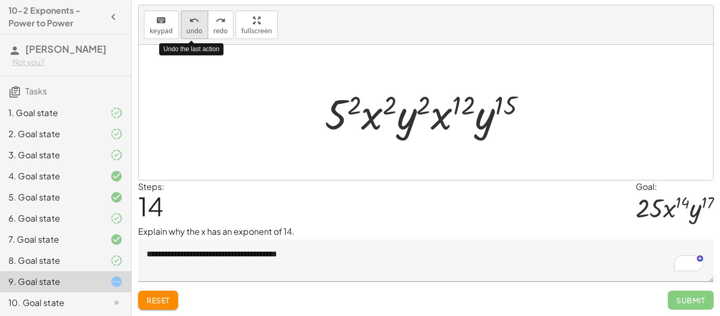
click at [191, 35] on button "undo undo" at bounding box center [194, 25] width 27 height 28
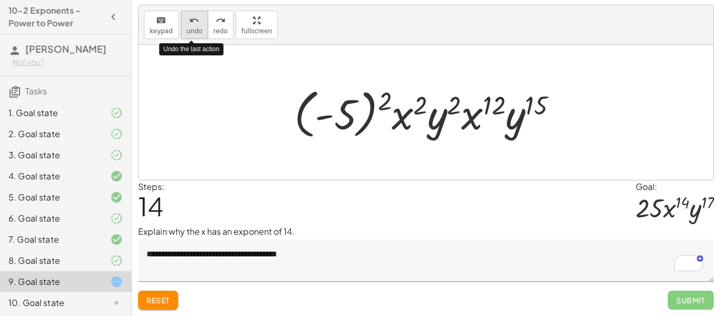
click at [191, 35] on button "undo undo" at bounding box center [194, 25] width 27 height 28
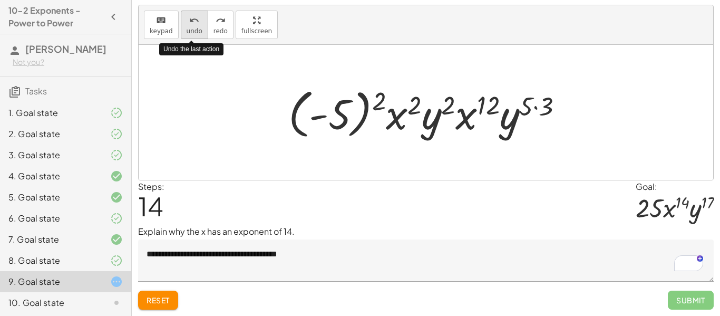
click at [191, 35] on button "undo undo" at bounding box center [194, 25] width 27 height 28
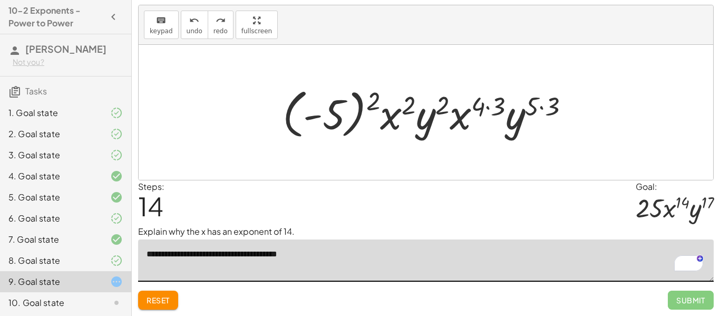
click at [320, 254] on textarea "**********" at bounding box center [426, 260] width 576 height 42
click at [225, 32] on button "redo redo" at bounding box center [221, 25] width 26 height 28
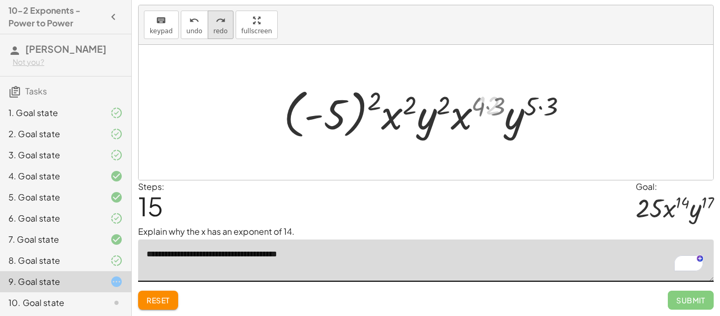
click at [225, 32] on button "redo redo" at bounding box center [221, 25] width 26 height 28
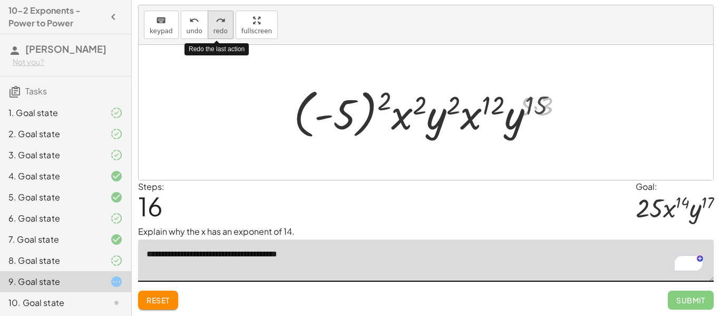
click at [225, 32] on button "redo redo" at bounding box center [221, 25] width 26 height 28
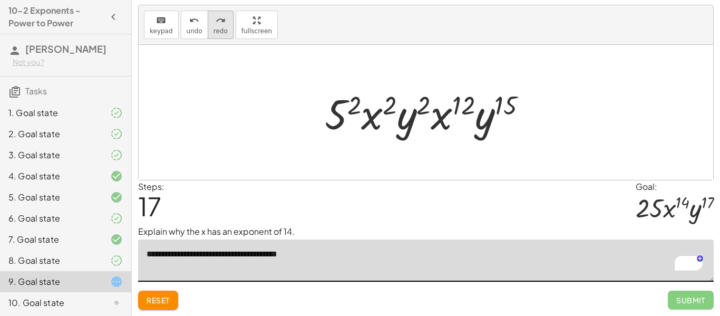
click at [219, 22] on icon "redo" at bounding box center [221, 20] width 10 height 13
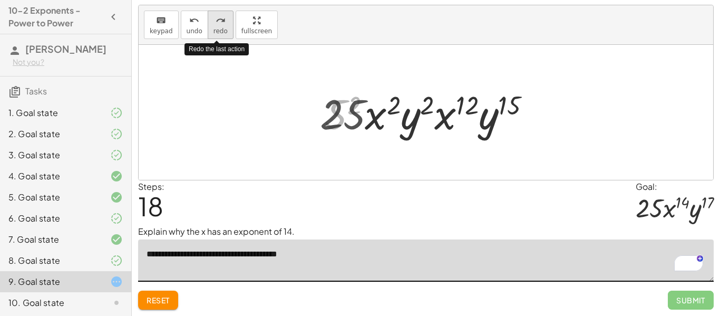
click at [219, 22] on icon "redo" at bounding box center [221, 20] width 10 height 13
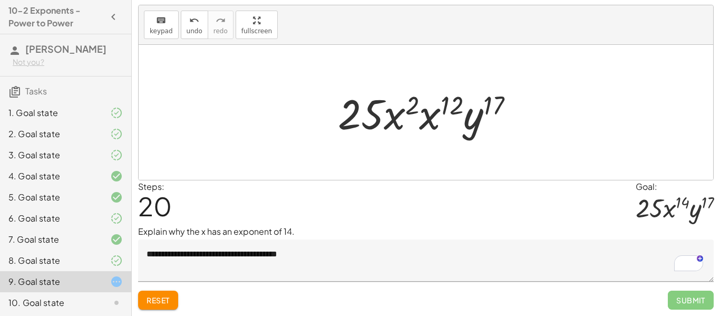
click at [316, 255] on textarea "**********" at bounding box center [426, 260] width 576 height 42
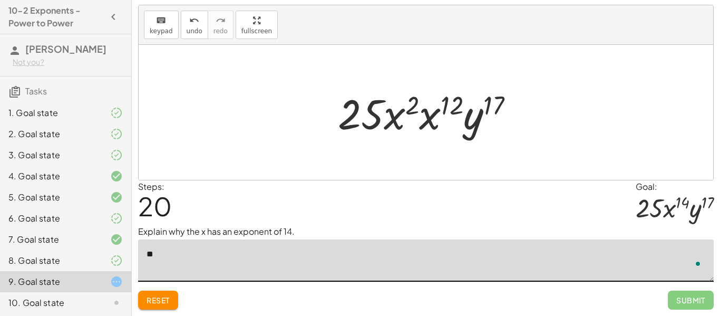
type textarea "*"
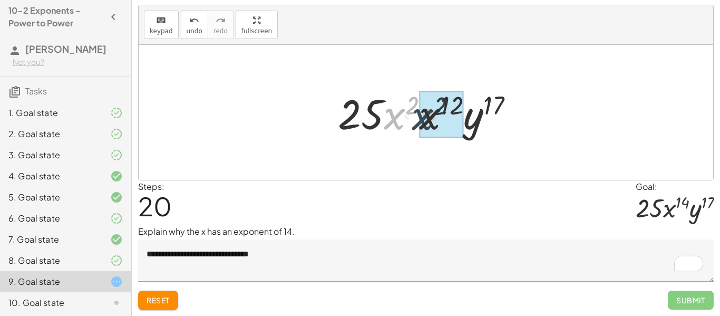
drag, startPoint x: 397, startPoint y: 117, endPoint x: 426, endPoint y: 117, distance: 29.0
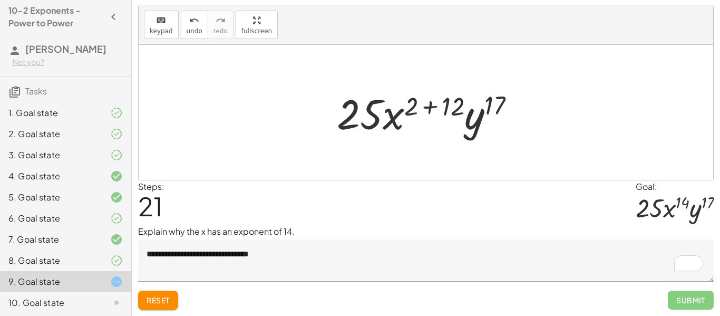
click at [314, 246] on textarea "**********" at bounding box center [426, 260] width 576 height 42
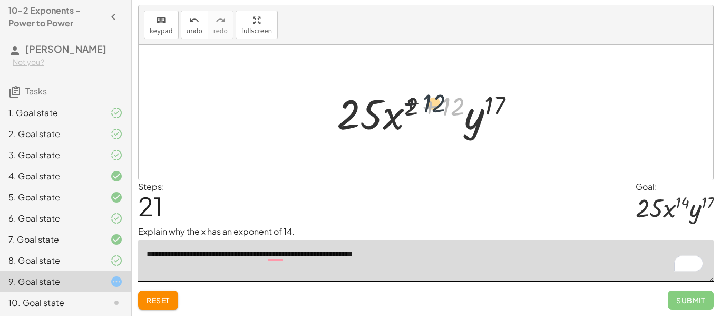
drag, startPoint x: 448, startPoint y: 105, endPoint x: 419, endPoint y: 101, distance: 29.9
click at [419, 101] on div at bounding box center [430, 112] width 197 height 54
drag, startPoint x: 412, startPoint y: 102, endPoint x: 460, endPoint y: 103, distance: 48.0
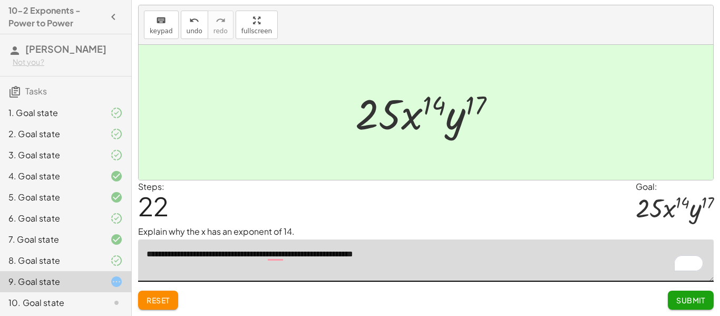
type textarea "**********"
click at [685, 301] on span "Submit" at bounding box center [691, 299] width 29 height 9
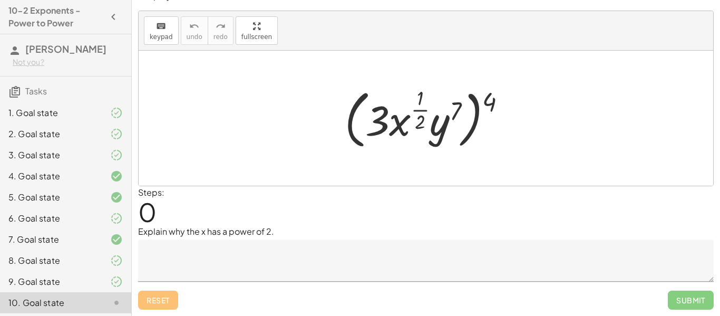
scroll to position [16, 0]
drag, startPoint x: 493, startPoint y: 98, endPoint x: 457, endPoint y: 105, distance: 36.2
click at [457, 105] on div at bounding box center [430, 118] width 180 height 69
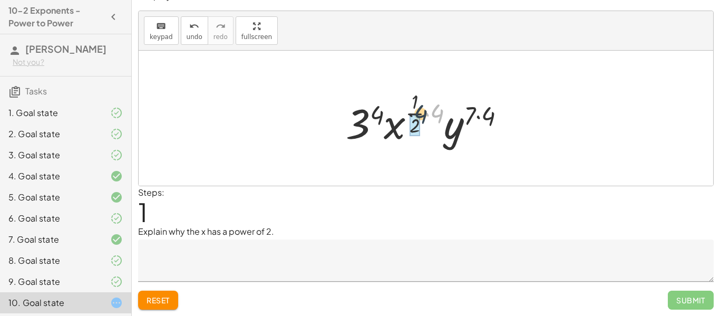
drag, startPoint x: 440, startPoint y: 110, endPoint x: 421, endPoint y: 111, distance: 19.5
click at [421, 111] on div at bounding box center [430, 118] width 179 height 62
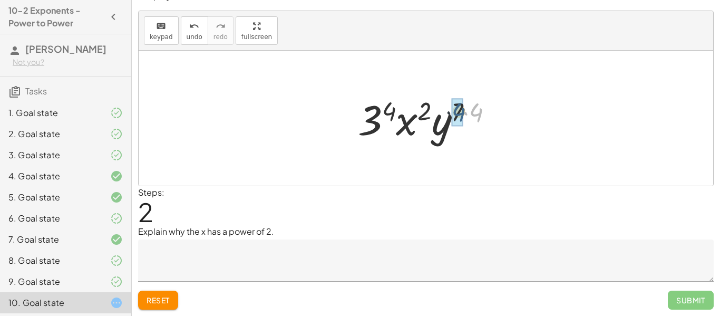
drag, startPoint x: 476, startPoint y: 112, endPoint x: 458, endPoint y: 111, distance: 17.9
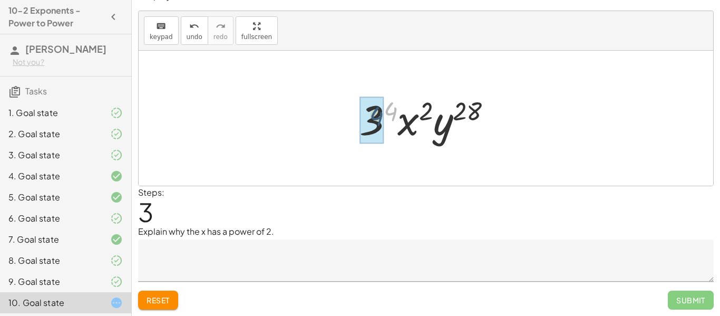
drag, startPoint x: 390, startPoint y: 109, endPoint x: 399, endPoint y: 126, distance: 18.9
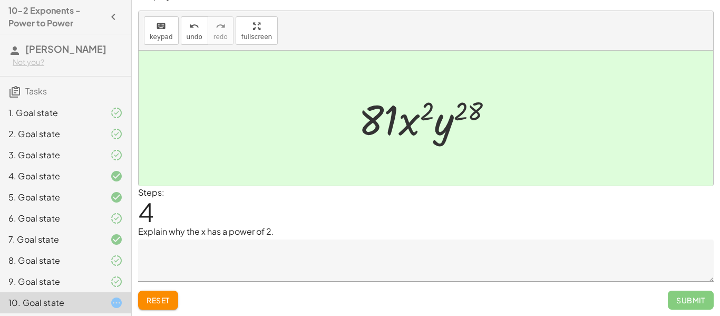
click at [256, 260] on textarea at bounding box center [426, 260] width 576 height 42
